Goal: Task Accomplishment & Management: Complete application form

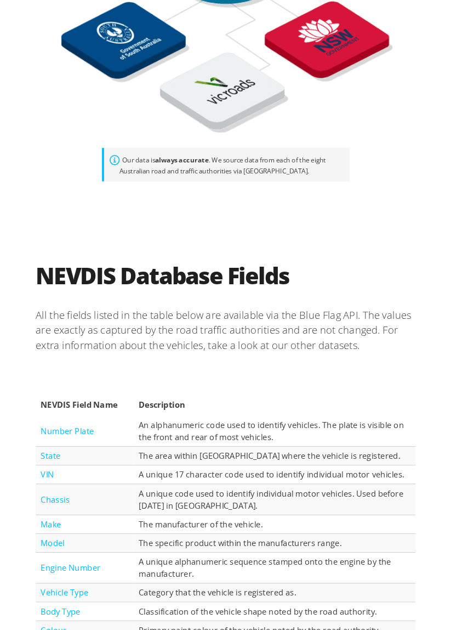
scroll to position [1323, 0]
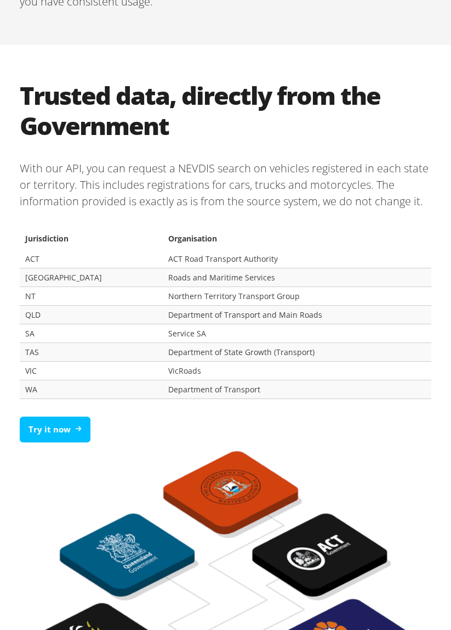
scroll to position [700, 0]
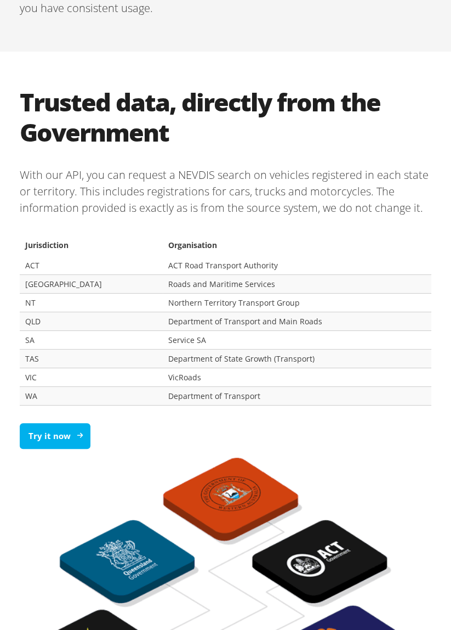
click at [70, 429] on link "Try it now" at bounding box center [55, 436] width 71 height 26
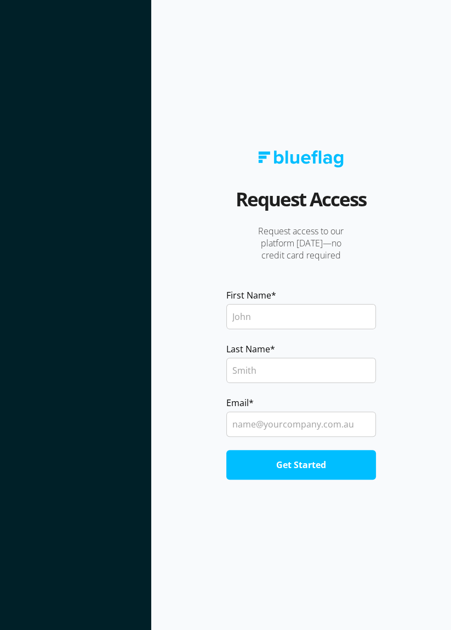
click at [310, 329] on input "First Name *" at bounding box center [302, 316] width 150 height 25
type input "[PERSON_NAME]"
click at [362, 437] on input "ar.chiragmunjal@gmail.com" at bounding box center [302, 423] width 150 height 25
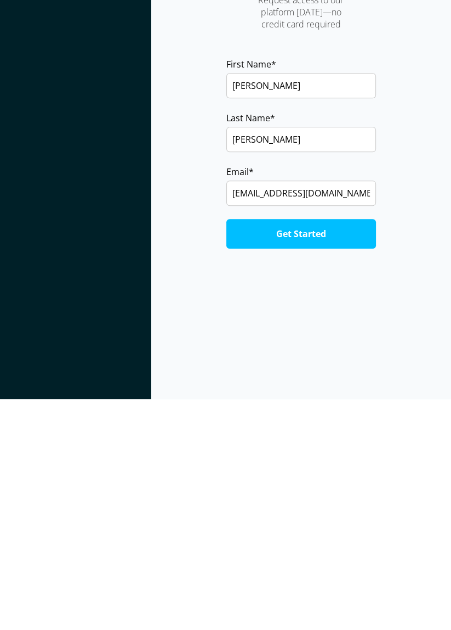
scroll to position [19, 0]
type input "ar.chiragmunjal"
type input "[PERSON_NAME][EMAIL_ADDRESS][DOMAIN_NAME]"
click at [345, 468] on input "Get Started" at bounding box center [302, 465] width 150 height 30
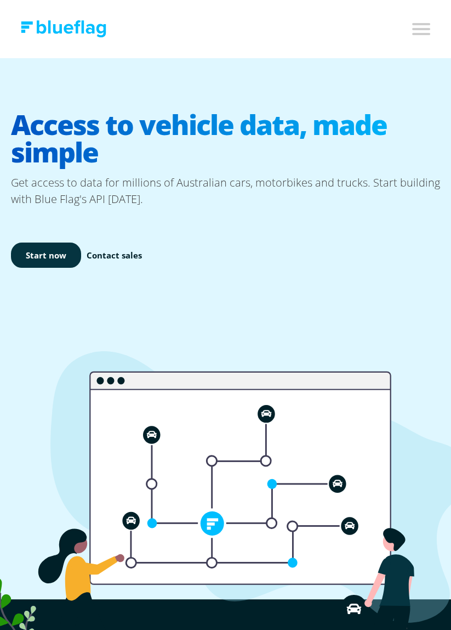
click at [47, 249] on link "Start now" at bounding box center [46, 255] width 70 height 26
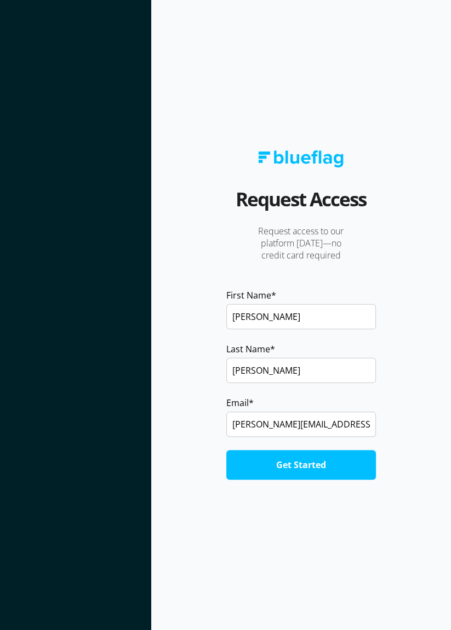
click at [324, 479] on input "Get Started" at bounding box center [302, 465] width 150 height 30
